Goal: Navigation & Orientation: Find specific page/section

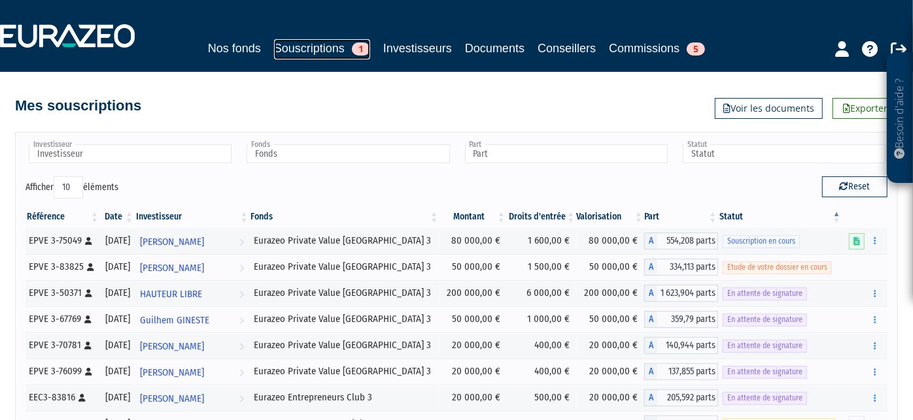
click at [294, 46] on link "Souscriptions 1" at bounding box center [322, 49] width 96 height 20
click at [218, 44] on link "Nos fonds" at bounding box center [234, 48] width 53 height 18
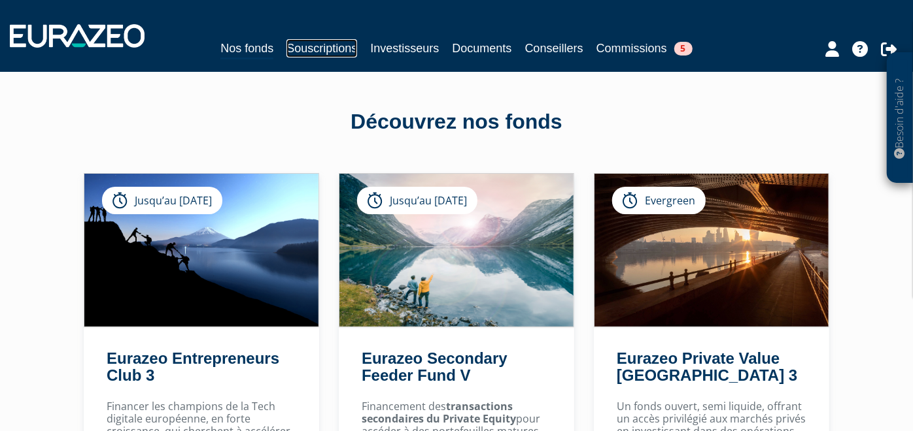
click at [303, 45] on link "Souscriptions" at bounding box center [321, 48] width 71 height 18
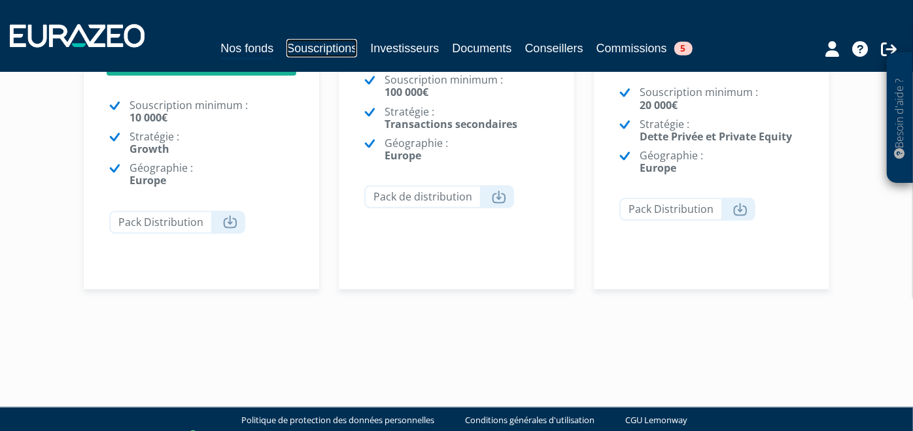
scroll to position [186, 0]
